Goal: Obtain resource: Download file/media

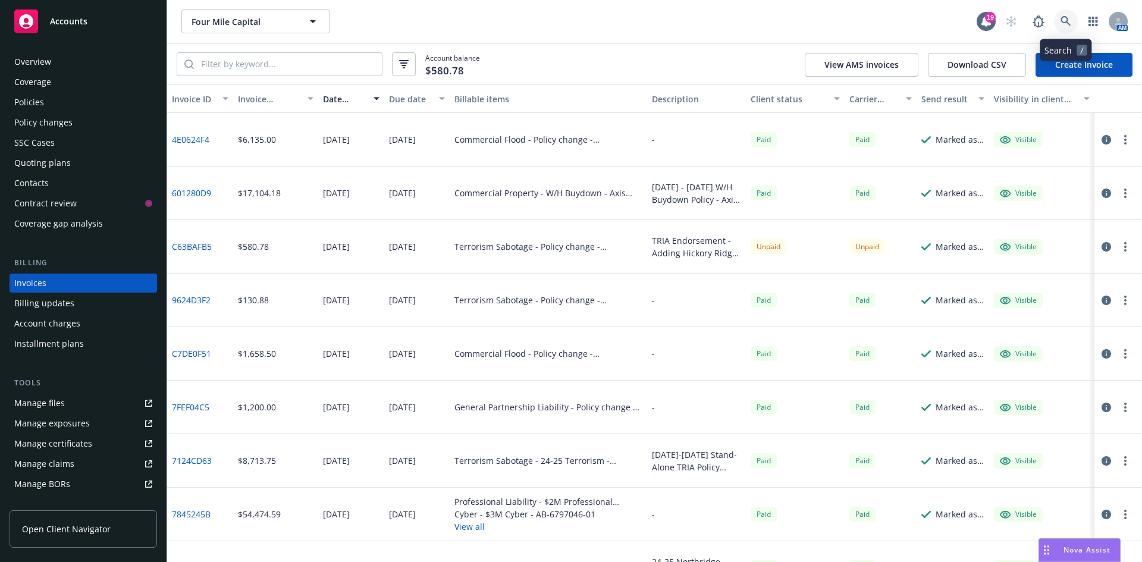
click at [1065, 13] on link at bounding box center [1066, 22] width 24 height 24
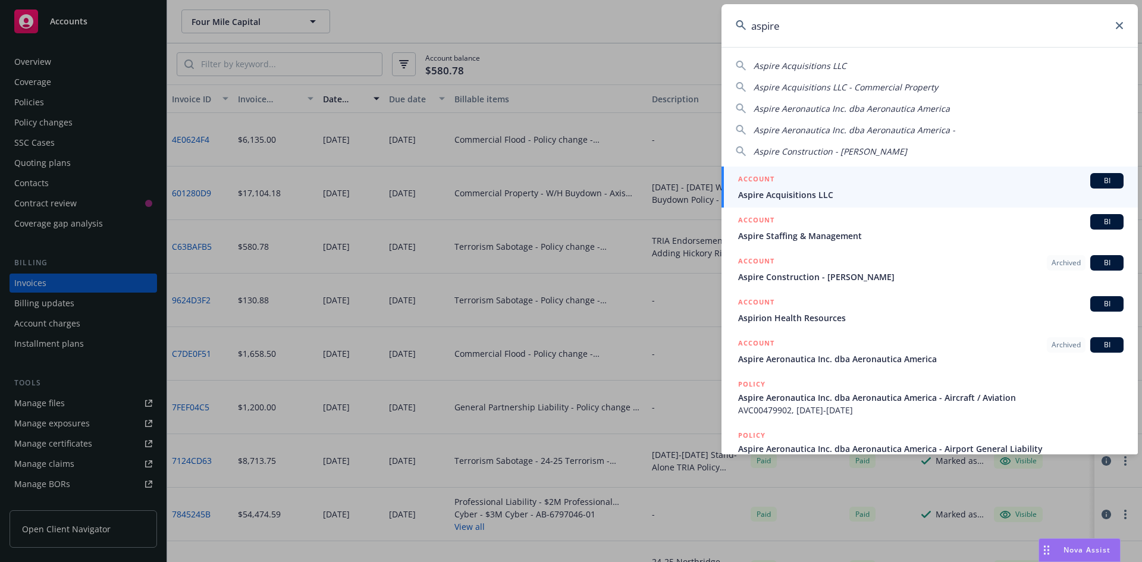
type input "aspire"
click at [813, 196] on span "Aspire Acquisitions LLC" at bounding box center [931, 195] width 386 height 12
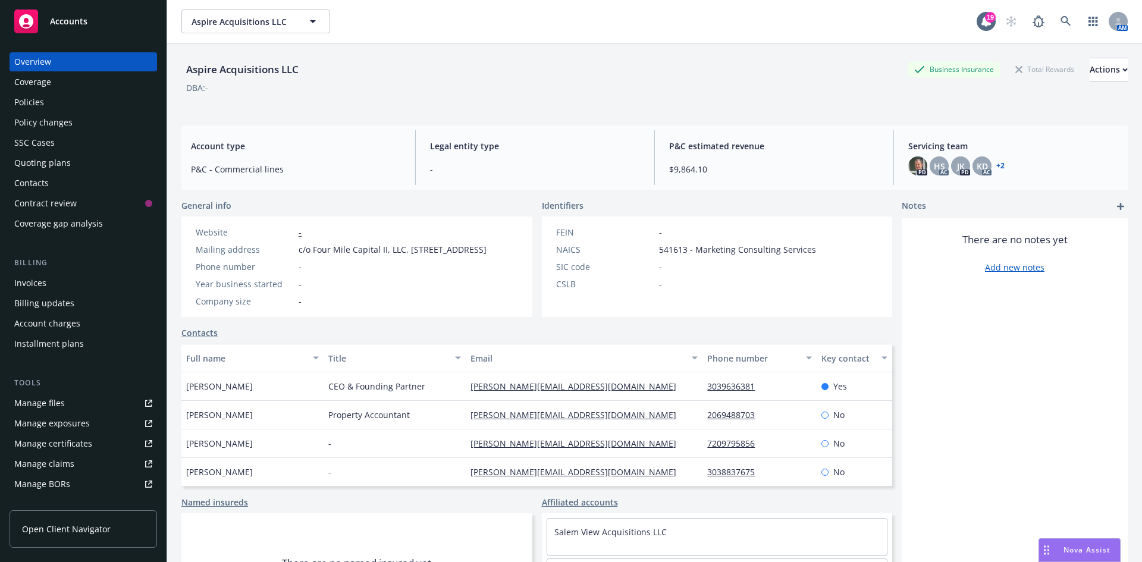
click at [49, 283] on div "Invoices" at bounding box center [83, 283] width 138 height 19
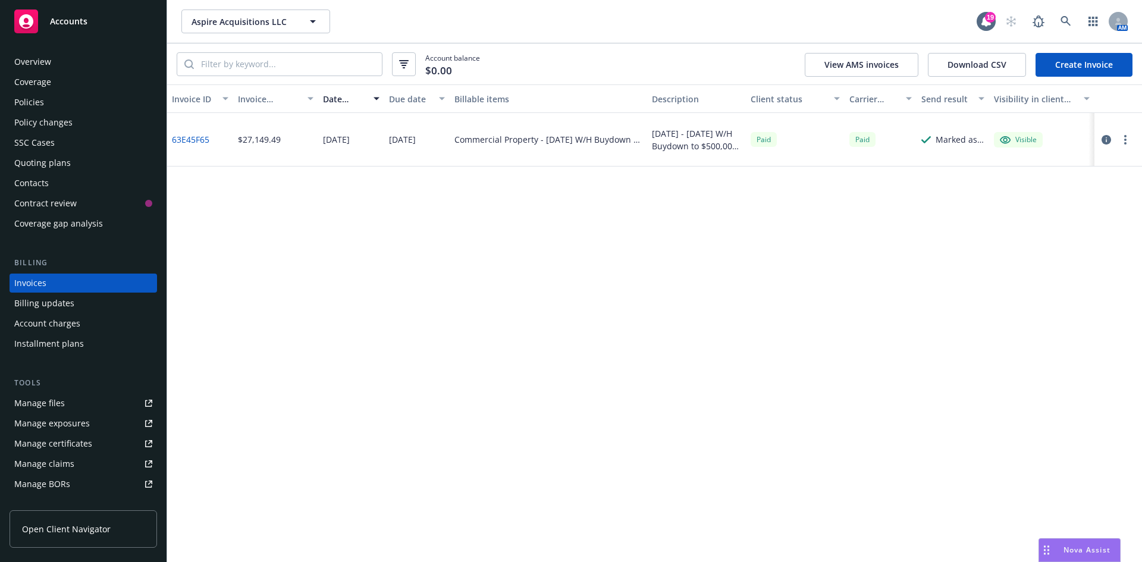
click at [1107, 139] on icon "button" at bounding box center [1107, 140] width 10 height 10
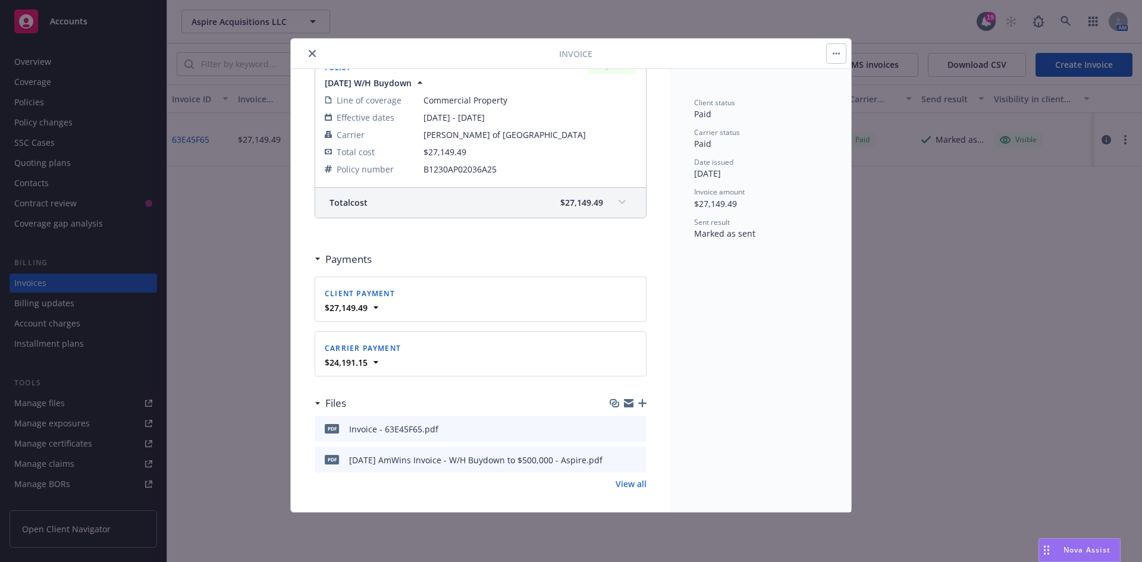
scroll to position [213, 0]
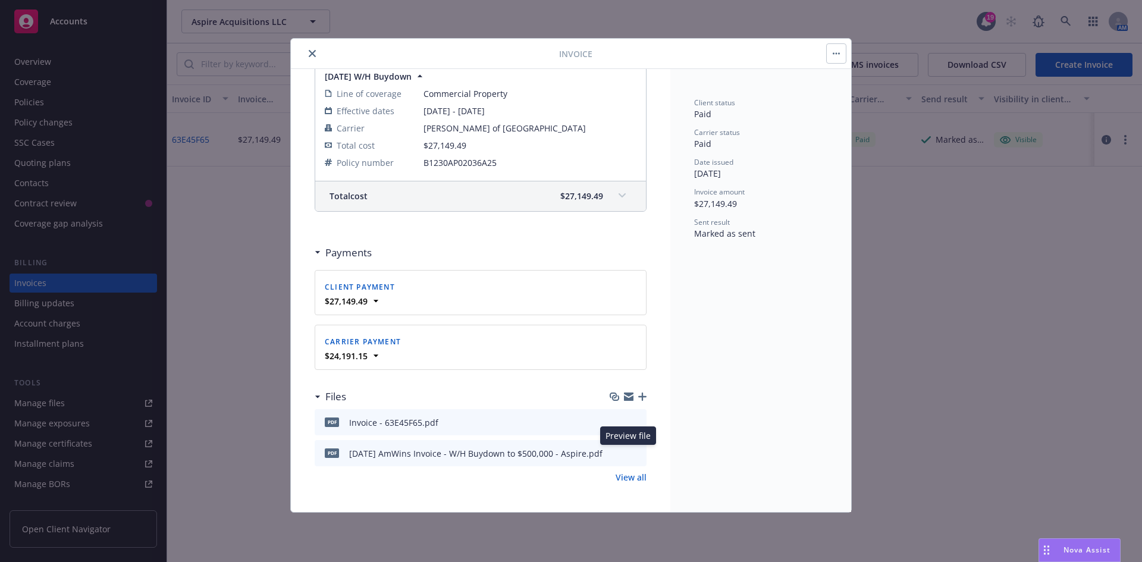
click at [630, 453] on icon "preview file" at bounding box center [635, 453] width 11 height 8
click at [630, 424] on icon "preview file" at bounding box center [635, 422] width 11 height 8
click at [310, 56] on icon "close" at bounding box center [312, 53] width 7 height 7
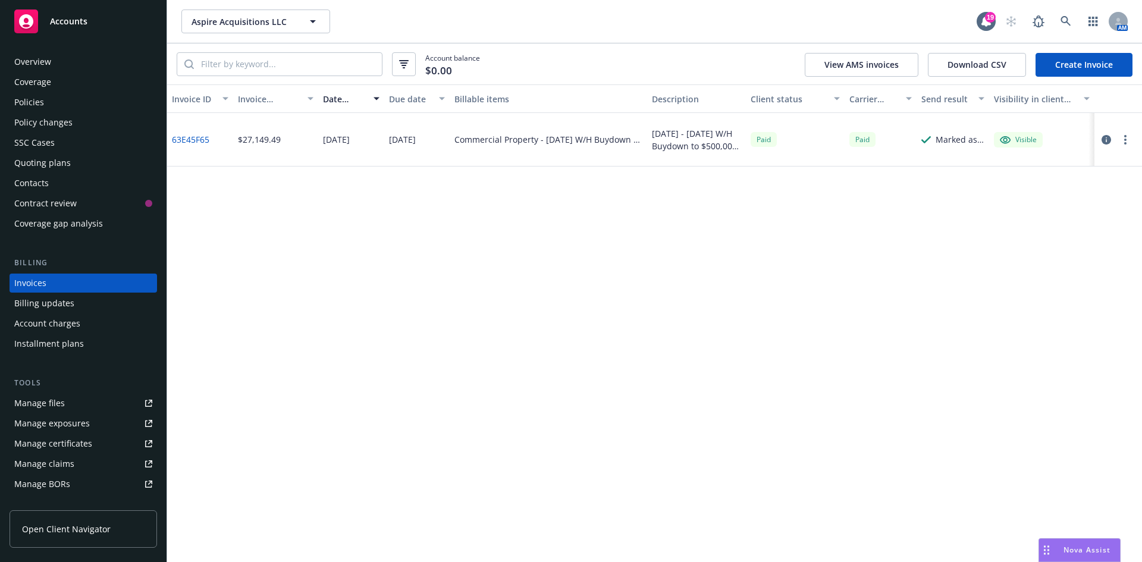
click at [70, 98] on div "Policies" at bounding box center [83, 102] width 138 height 19
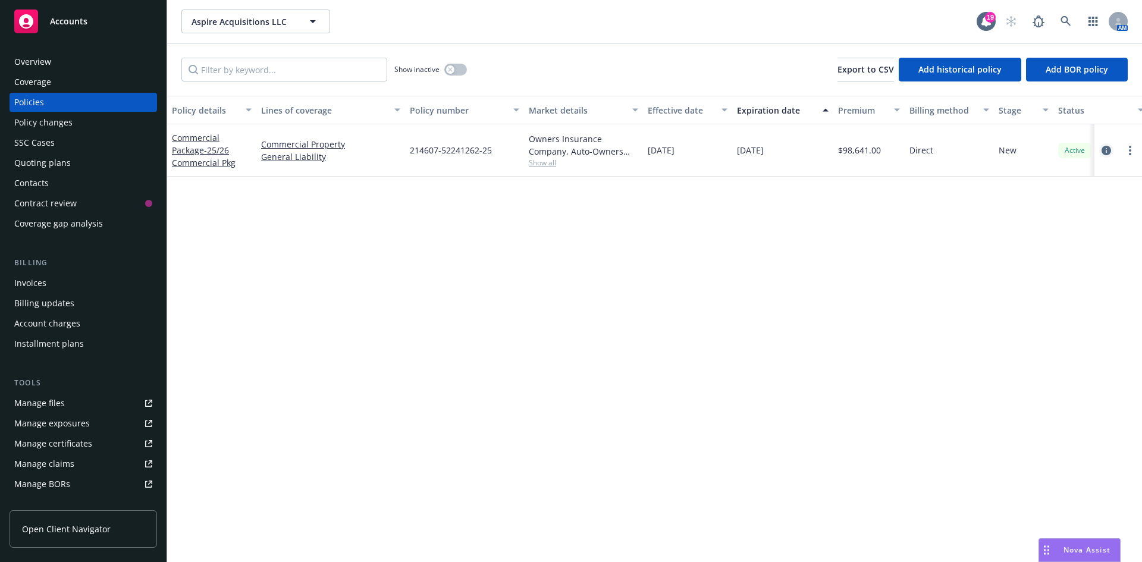
click at [1106, 152] on icon "circleInformation" at bounding box center [1107, 151] width 10 height 10
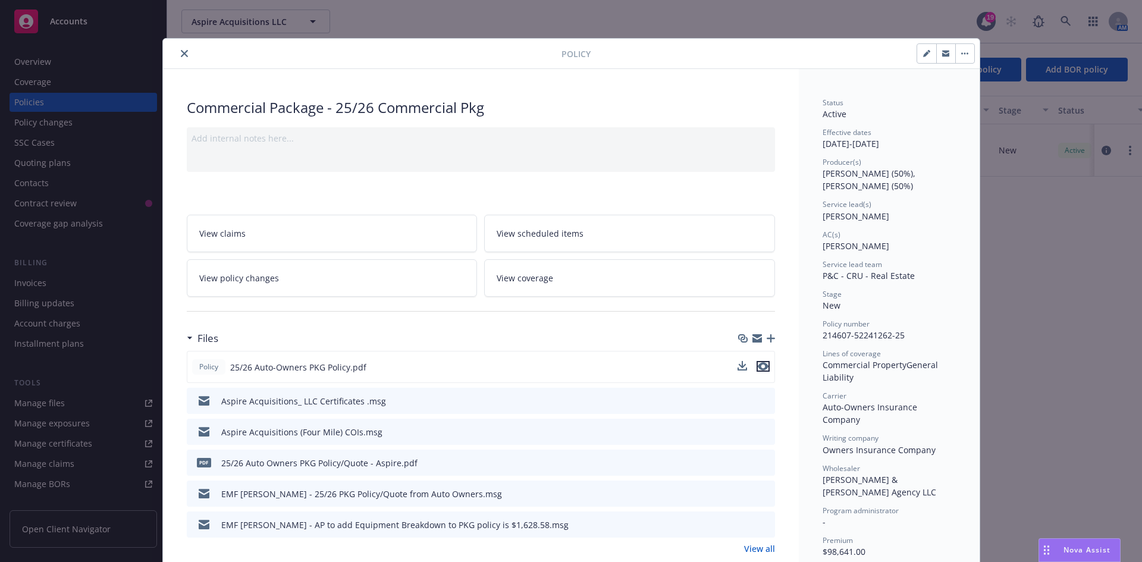
click at [763, 364] on icon "preview file" at bounding box center [763, 366] width 11 height 8
click at [184, 50] on button "close" at bounding box center [184, 53] width 14 height 14
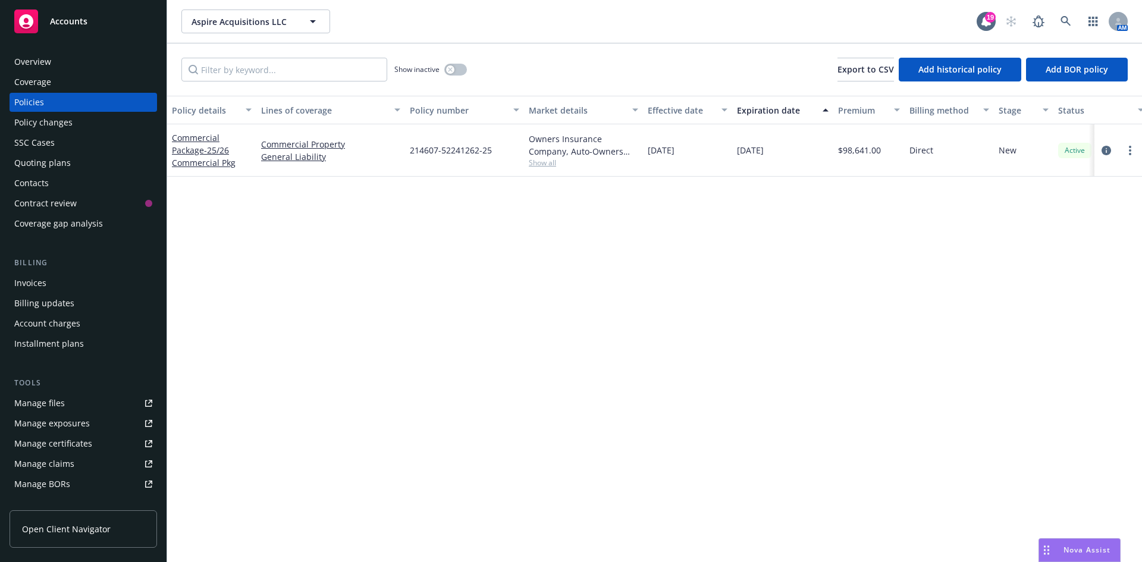
click at [40, 283] on div "Invoices" at bounding box center [30, 283] width 32 height 19
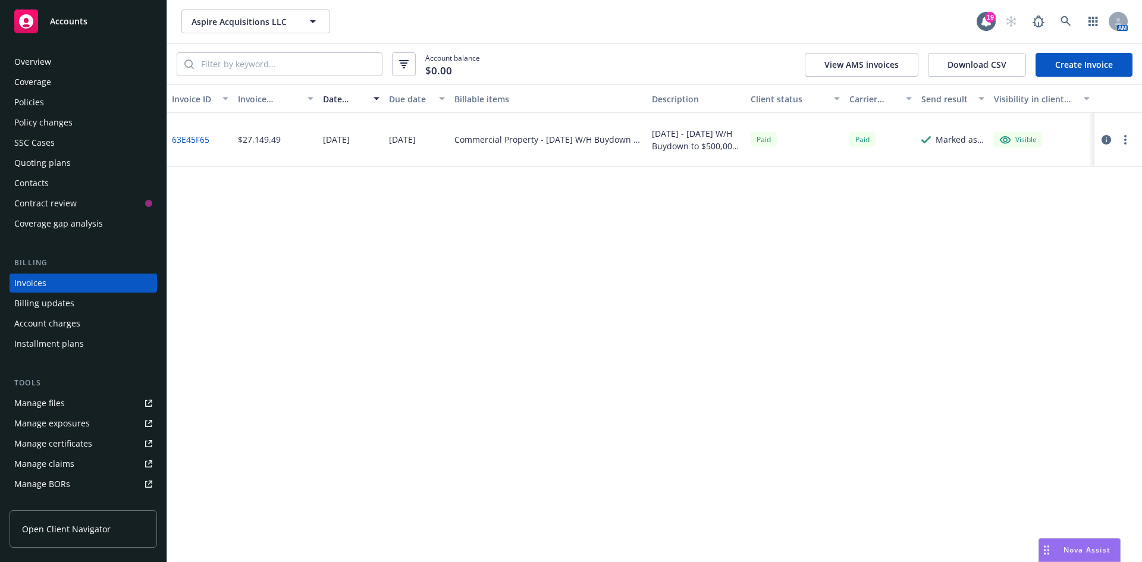
click at [51, 105] on div "Policies" at bounding box center [83, 102] width 138 height 19
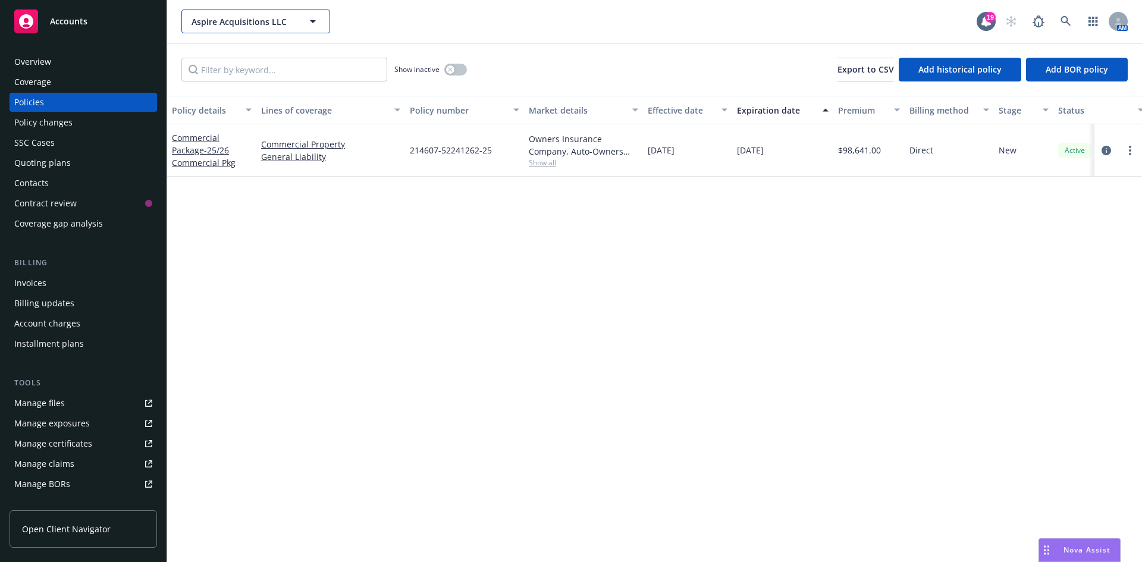
click at [279, 23] on span "Aspire Acquisitions LLC" at bounding box center [243, 21] width 103 height 12
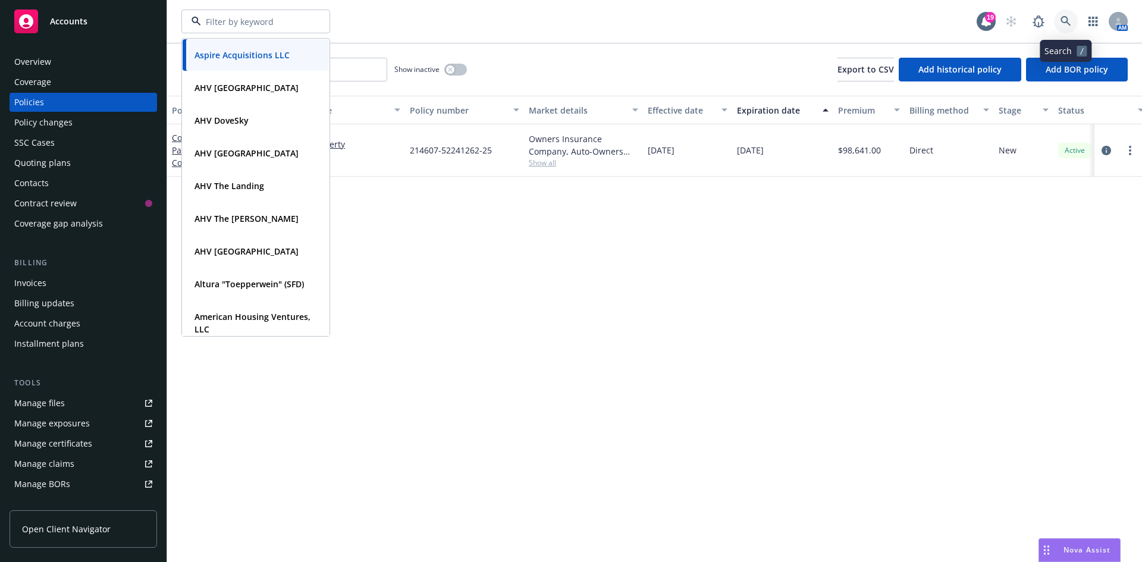
click at [1065, 15] on link at bounding box center [1066, 22] width 24 height 24
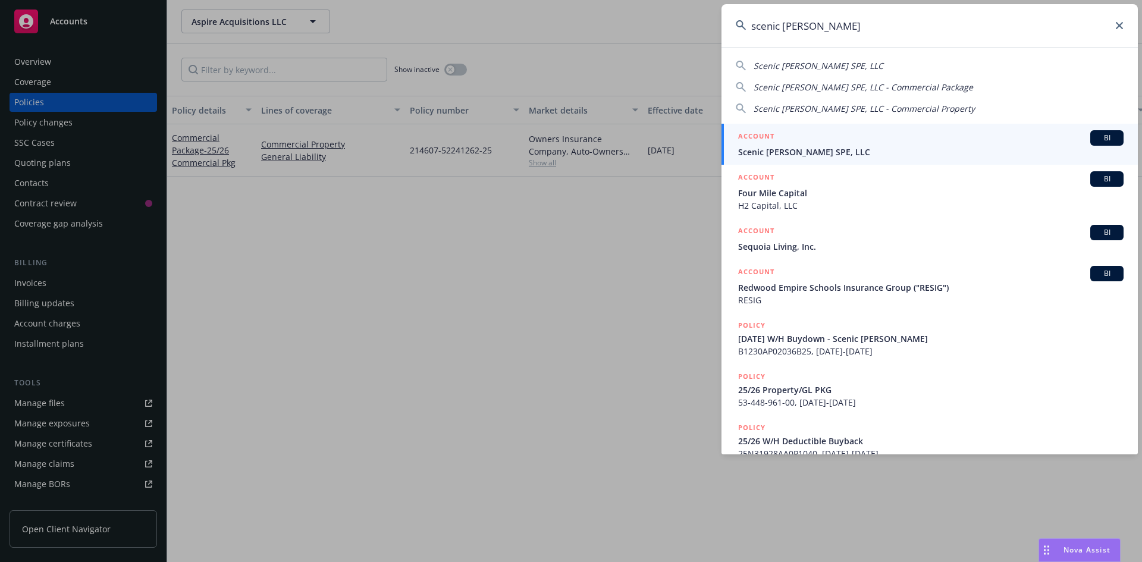
type input "scenic woods"
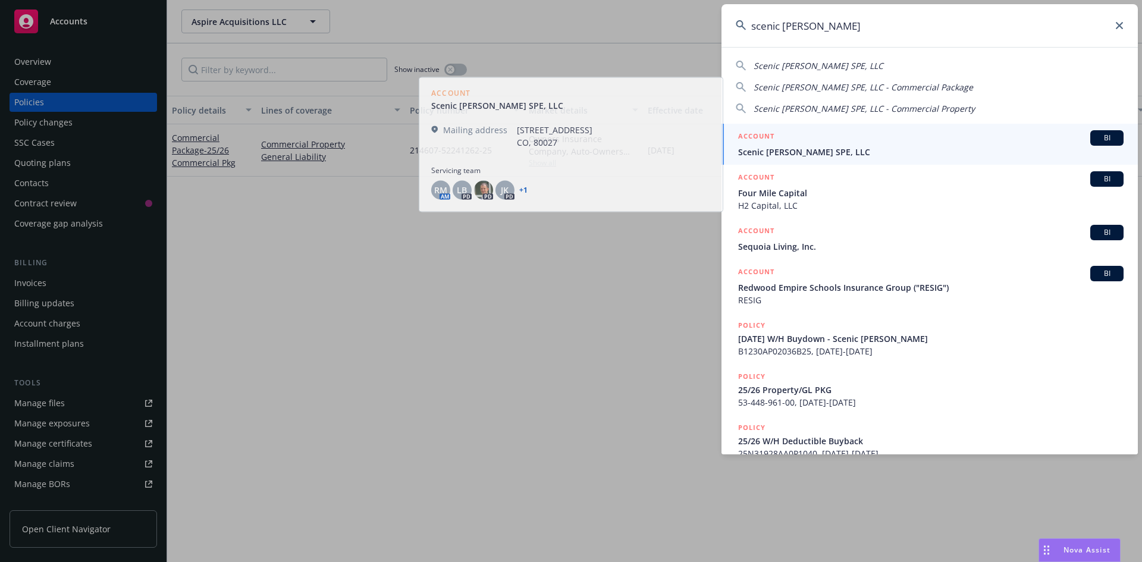
click at [819, 156] on span "Scenic [PERSON_NAME] SPE, LLC" at bounding box center [931, 152] width 386 height 12
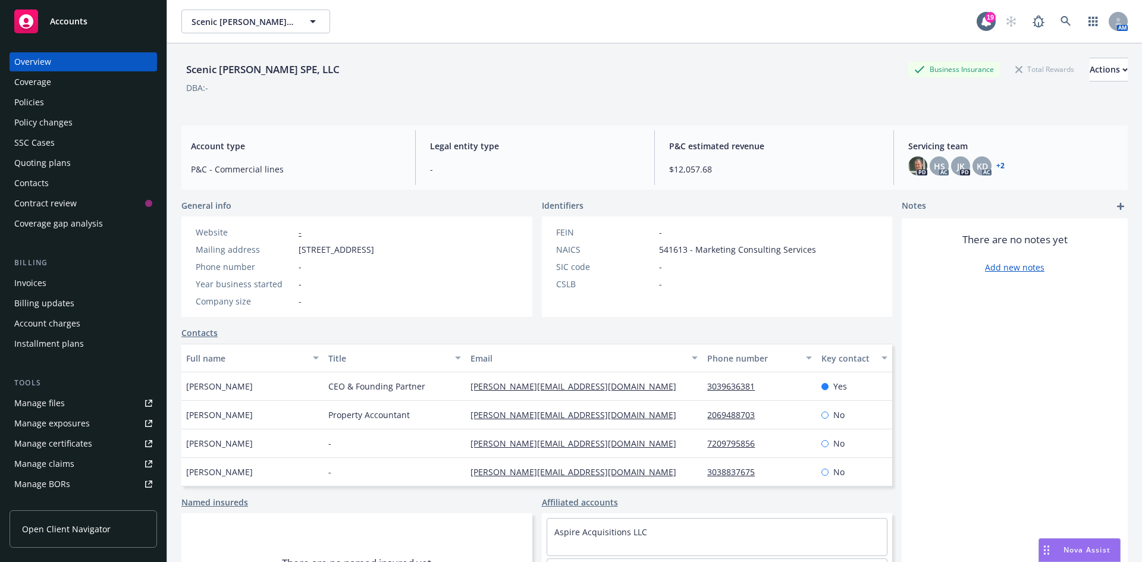
click at [60, 277] on div "Invoices" at bounding box center [83, 283] width 138 height 19
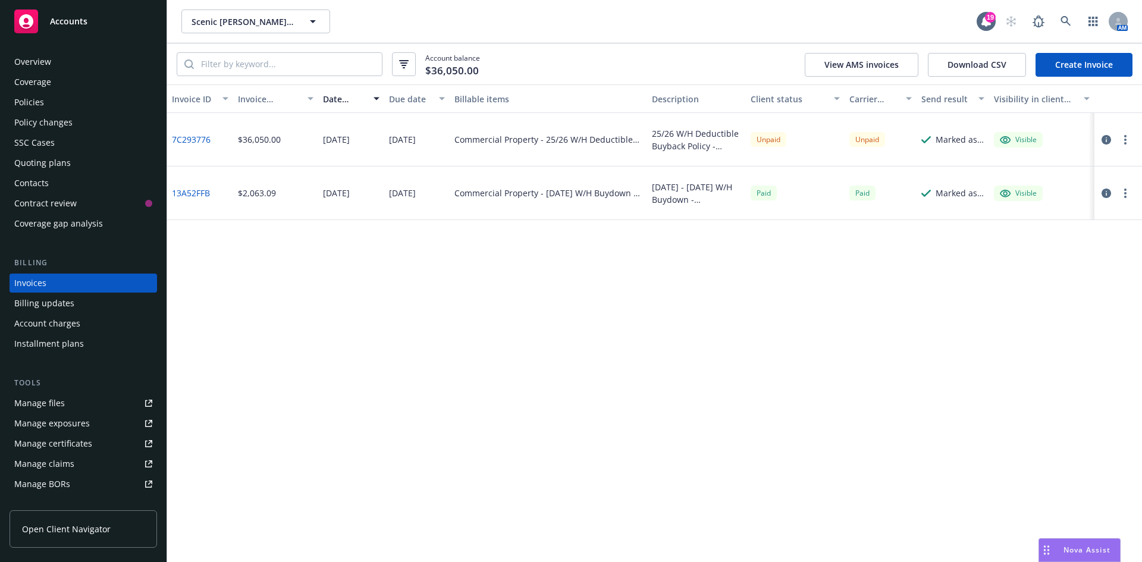
click at [1107, 140] on icon "button" at bounding box center [1107, 140] width 10 height 10
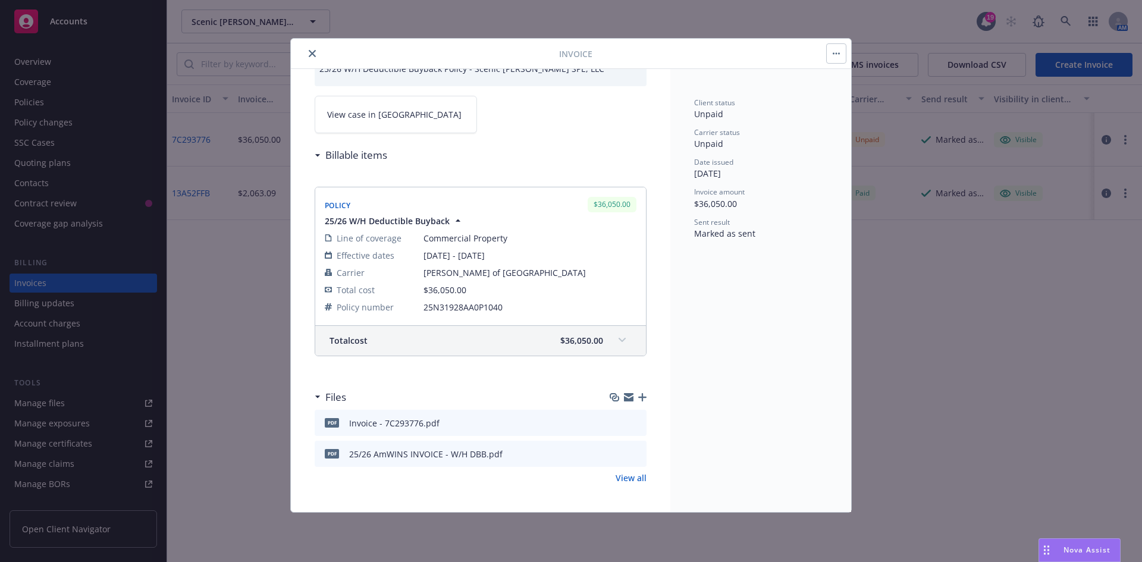
scroll to position [69, 0]
click at [612, 421] on icon "download file" at bounding box center [616, 420] width 8 height 7
click at [309, 51] on icon "close" at bounding box center [312, 53] width 7 height 7
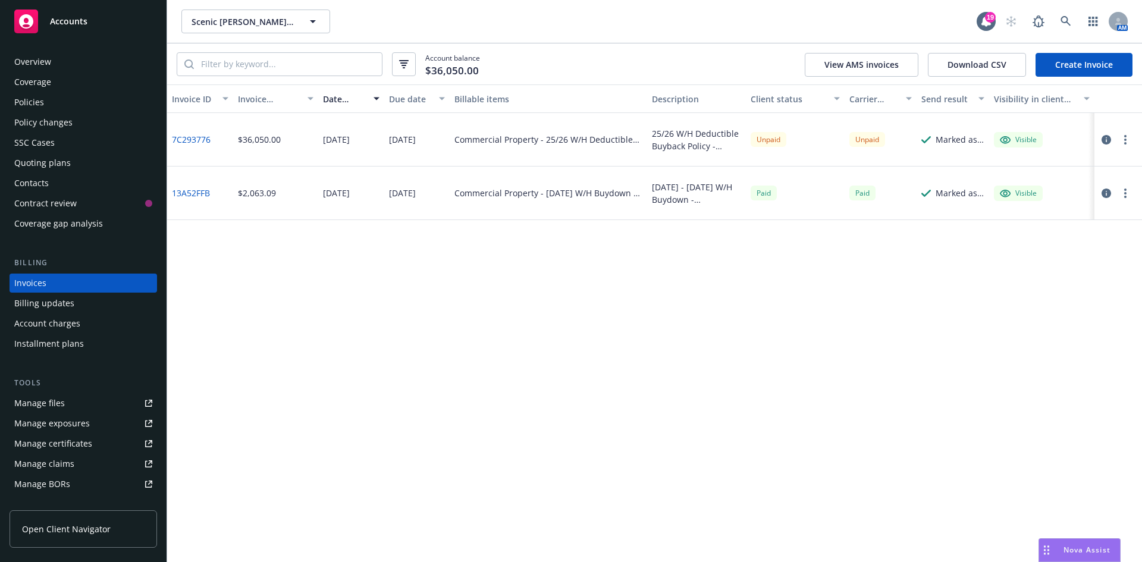
click at [56, 102] on div "Policies" at bounding box center [83, 102] width 138 height 19
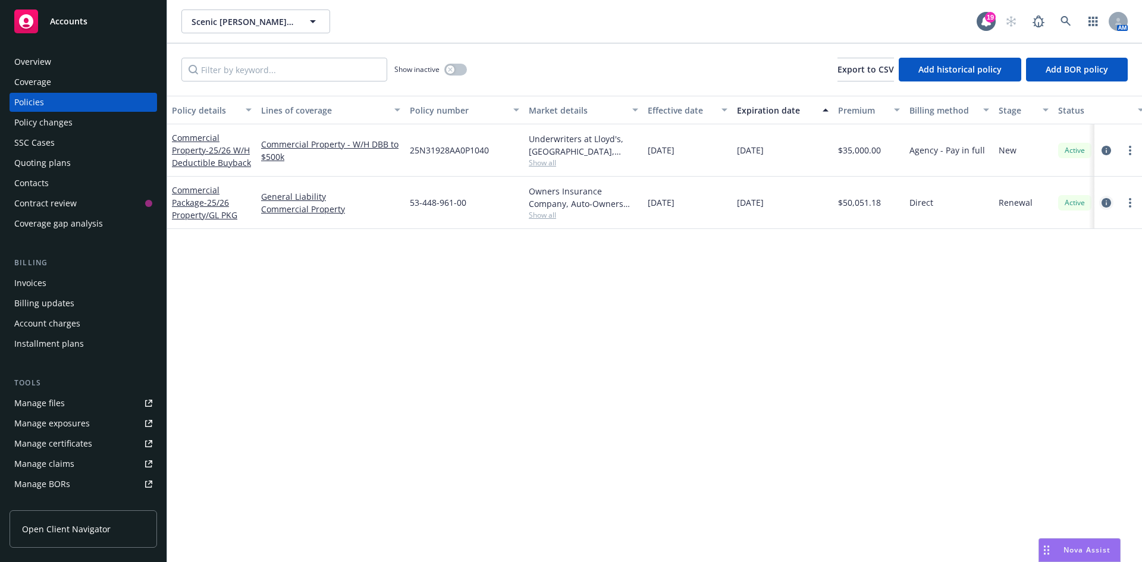
click at [1110, 199] on icon "circleInformation" at bounding box center [1107, 203] width 10 height 10
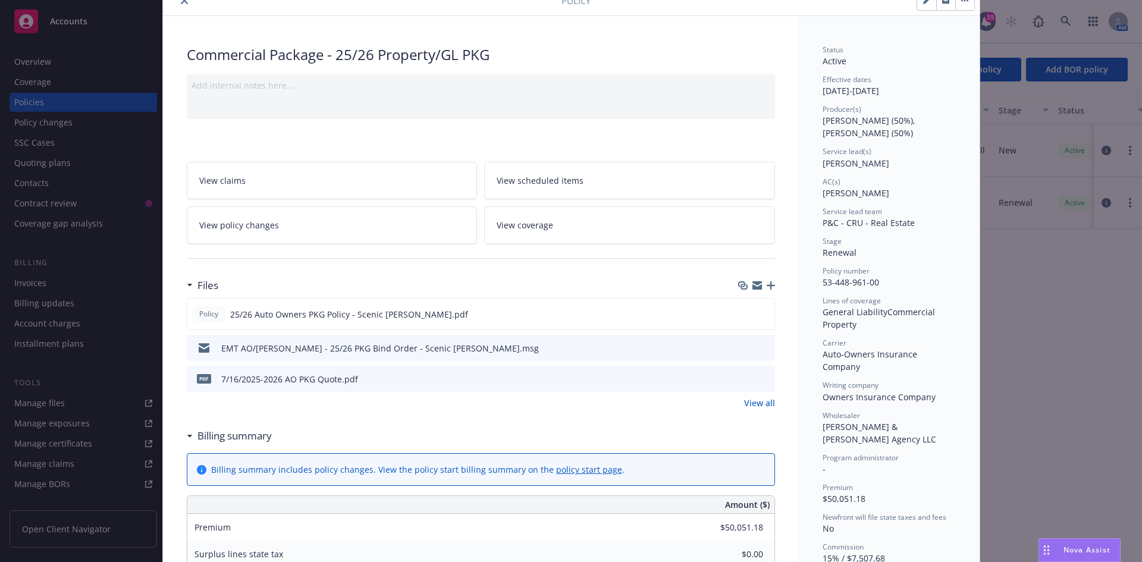
scroll to position [119, 0]
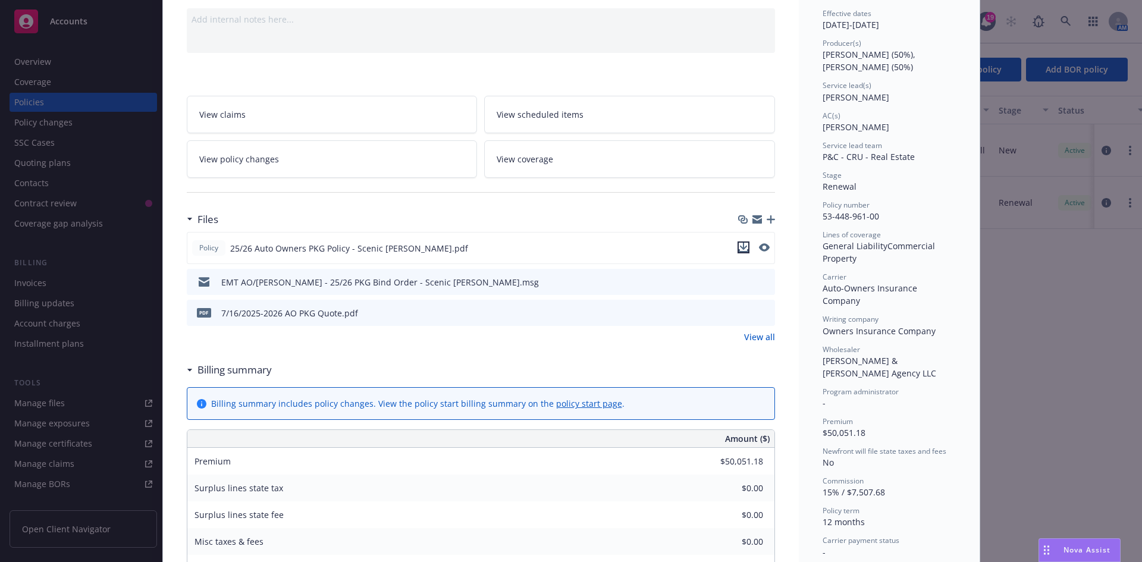
click at [741, 248] on icon "download file" at bounding box center [744, 248] width 10 height 10
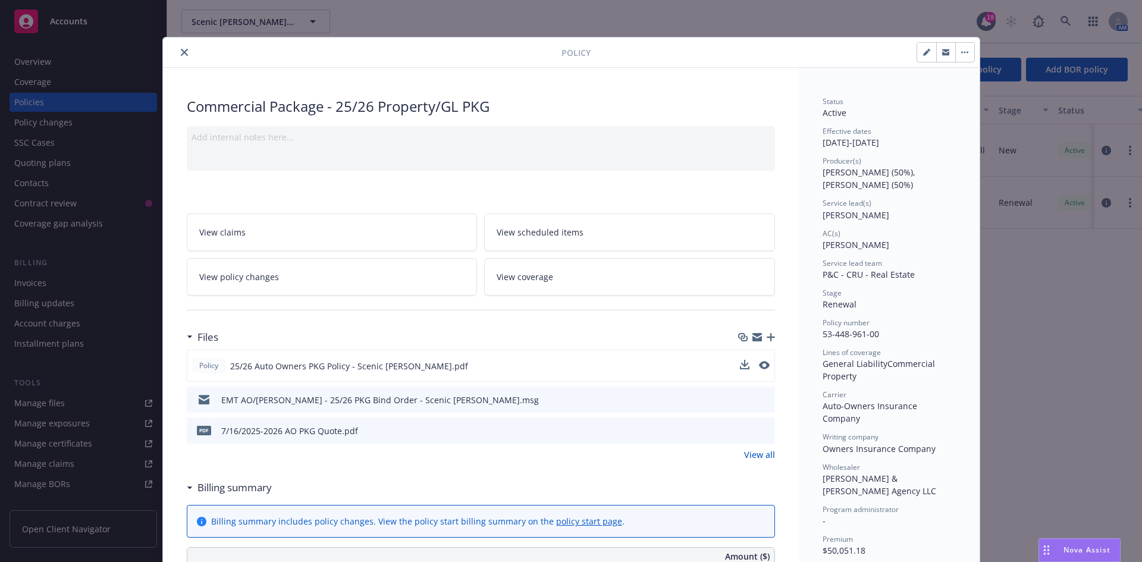
scroll to position [0, 0]
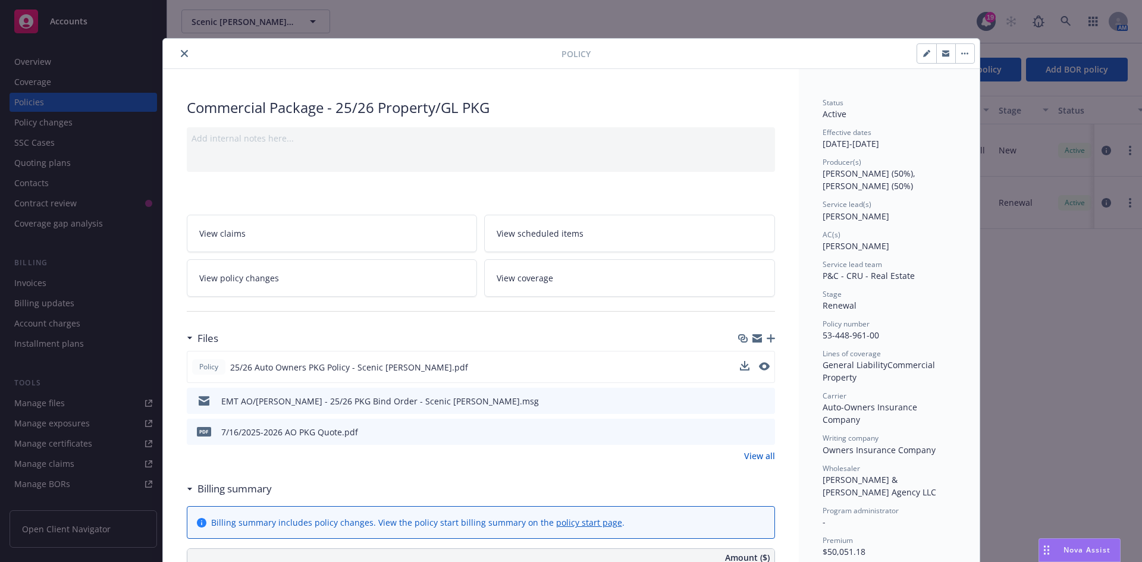
click at [181, 51] on icon "close" at bounding box center [184, 53] width 7 height 7
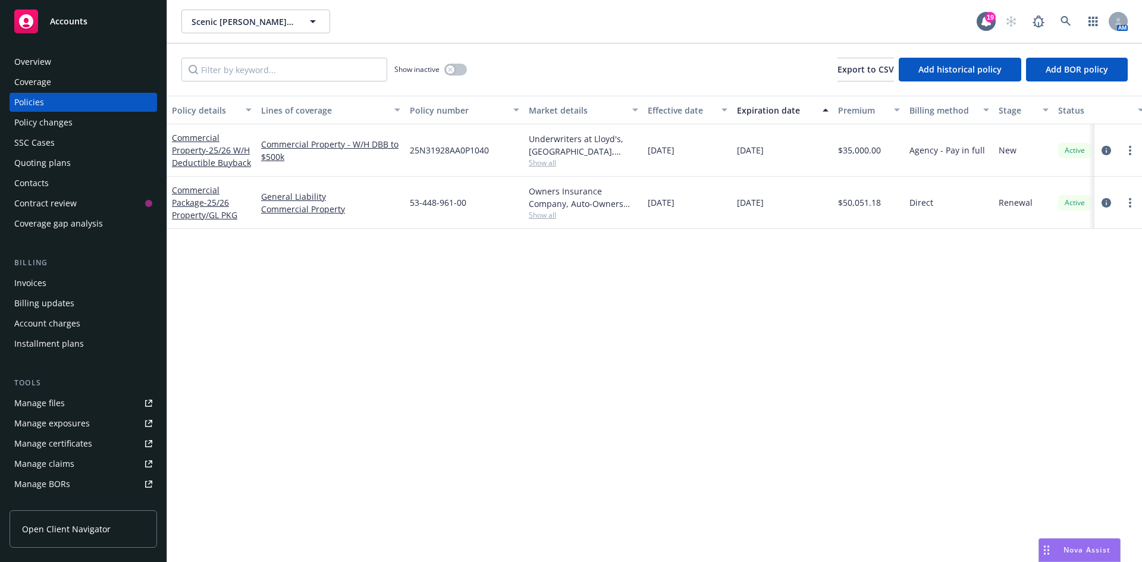
click at [44, 283] on div "Invoices" at bounding box center [30, 283] width 32 height 19
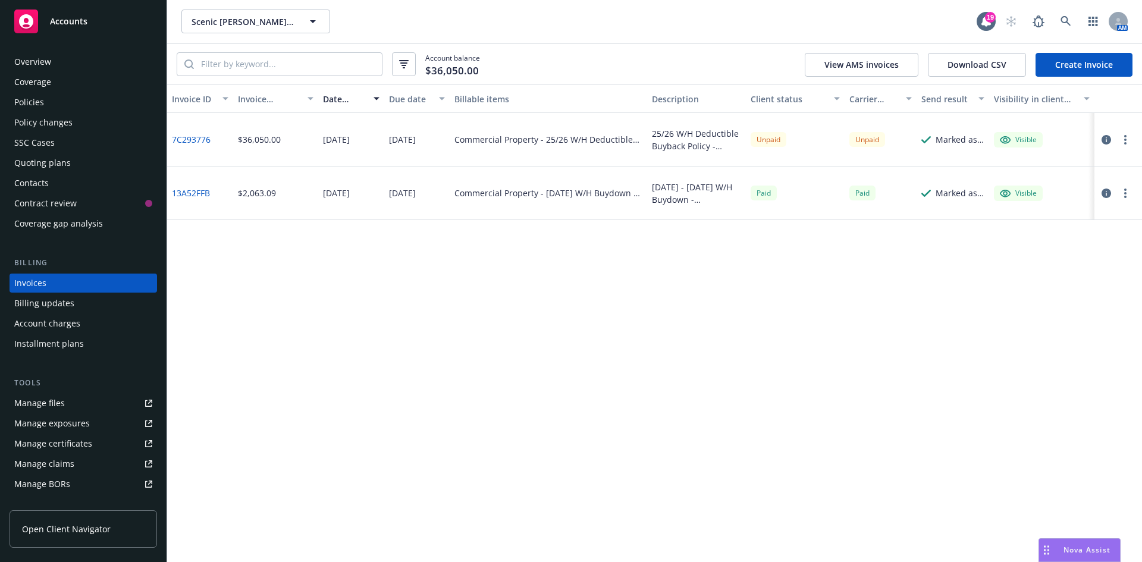
click at [1129, 136] on button "button" at bounding box center [1126, 140] width 14 height 14
click at [691, 420] on div "Invoice ID Invoice amount Date issued Due date Billable items Description Clien…" at bounding box center [654, 323] width 975 height 478
click at [49, 107] on div "Policies" at bounding box center [83, 102] width 138 height 19
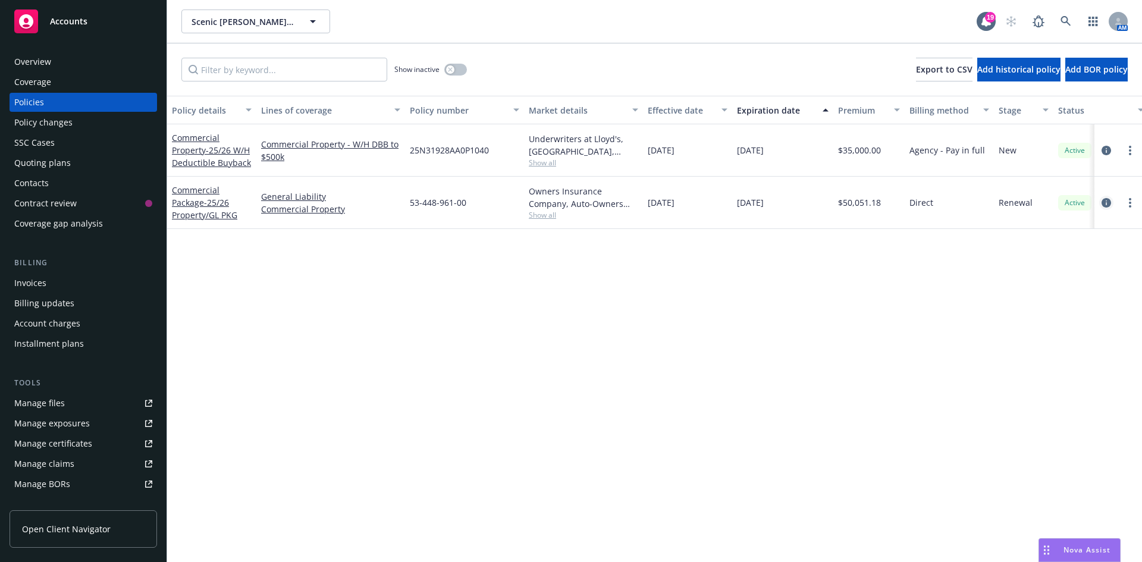
click at [1110, 199] on icon "circleInformation" at bounding box center [1107, 203] width 10 height 10
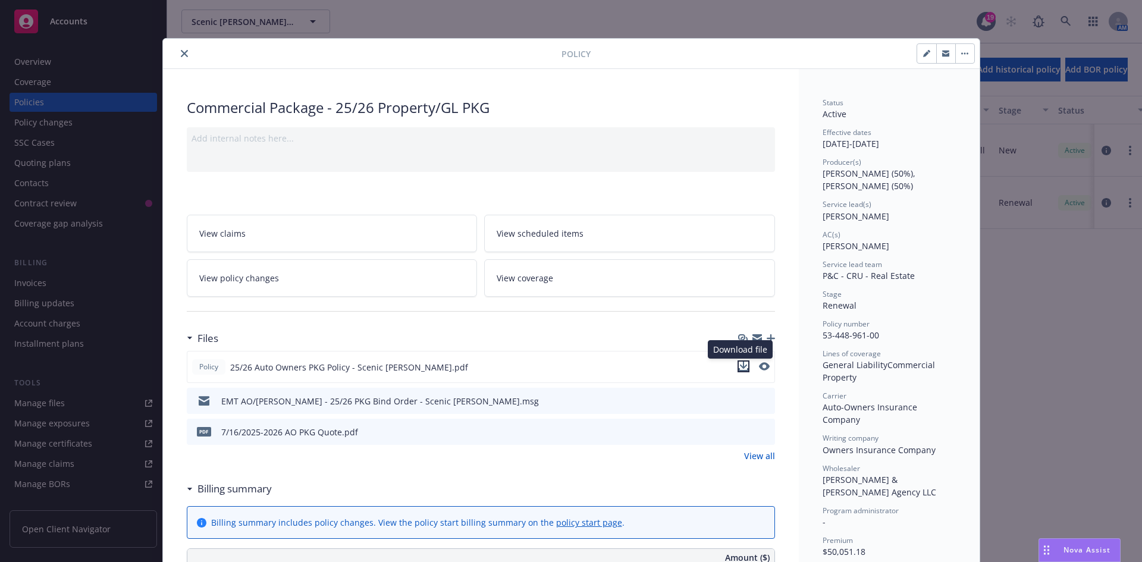
click at [740, 367] on icon "download file" at bounding box center [744, 365] width 8 height 7
drag, startPoint x: 394, startPoint y: 24, endPoint x: 410, endPoint y: 22, distance: 16.2
click at [394, 24] on div "Policy Commercial Package - 25/26 Property/GL PKG Add internal notes here... Vi…" at bounding box center [571, 281] width 1142 height 562
click at [181, 56] on icon "close" at bounding box center [184, 53] width 7 height 7
